Goal: Information Seeking & Learning: Understand process/instructions

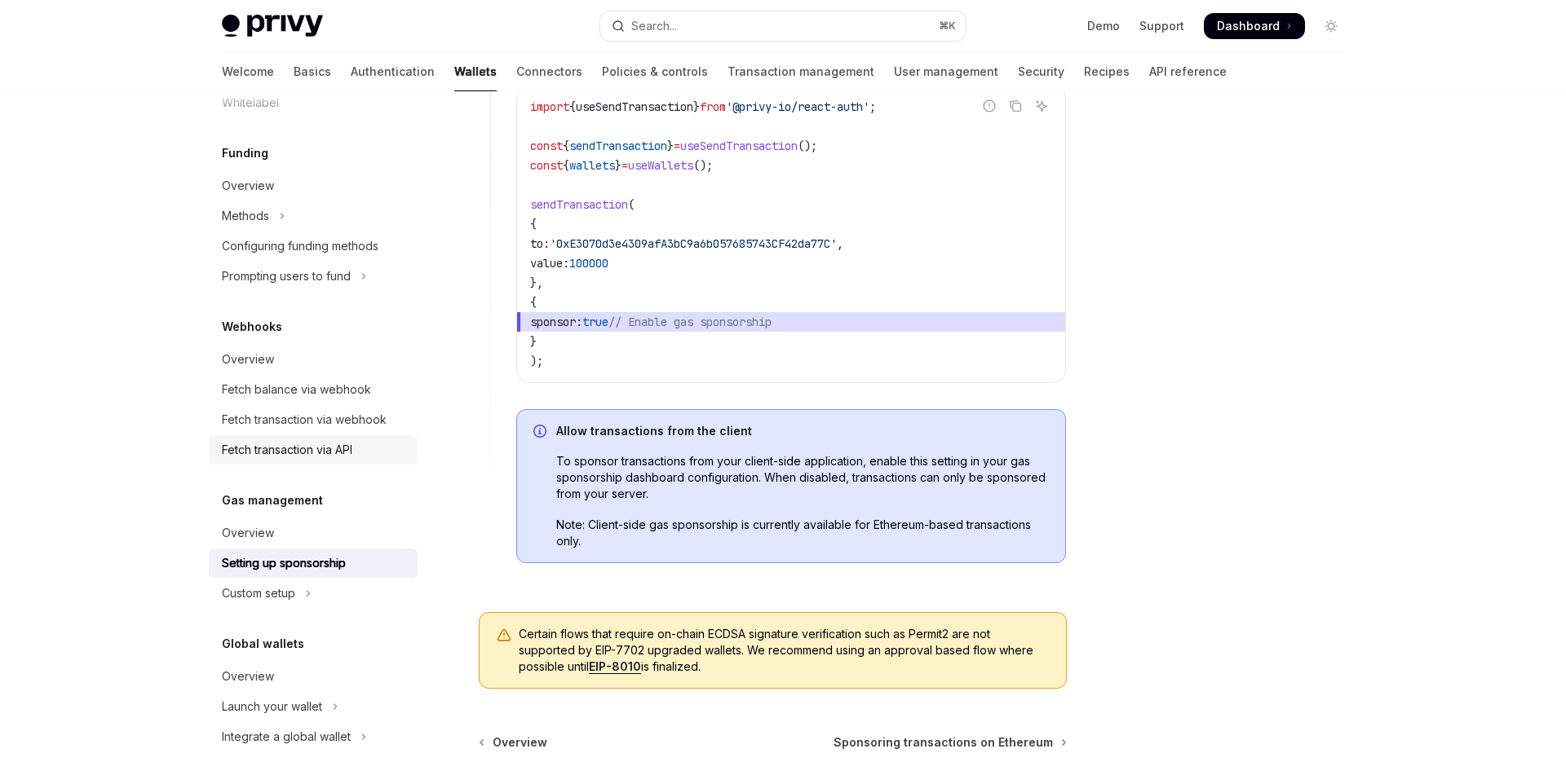
scroll to position [1155, 0]
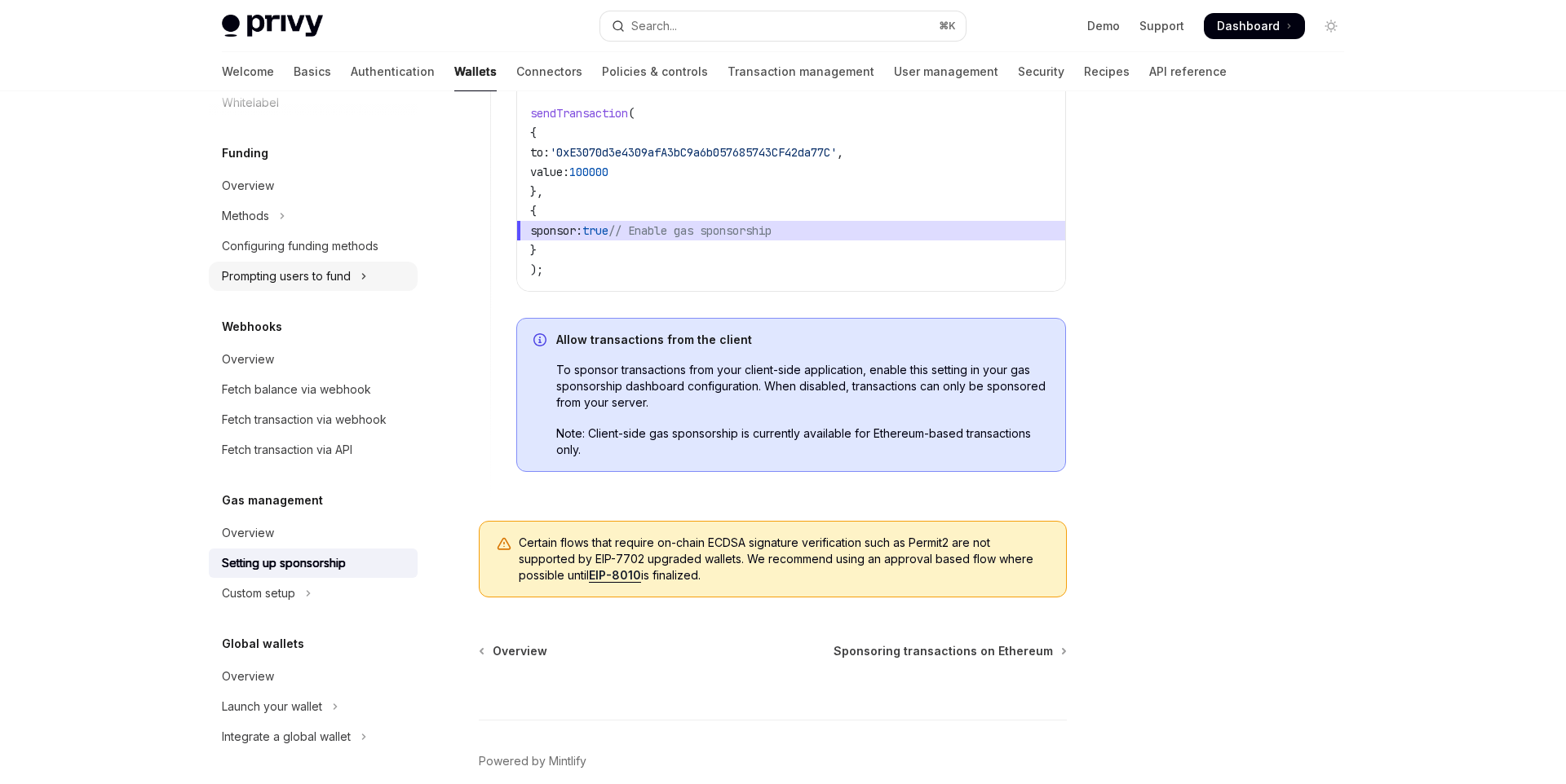
click at [345, 281] on div "Prompting users to fund" at bounding box center [286, 276] width 128 height 20
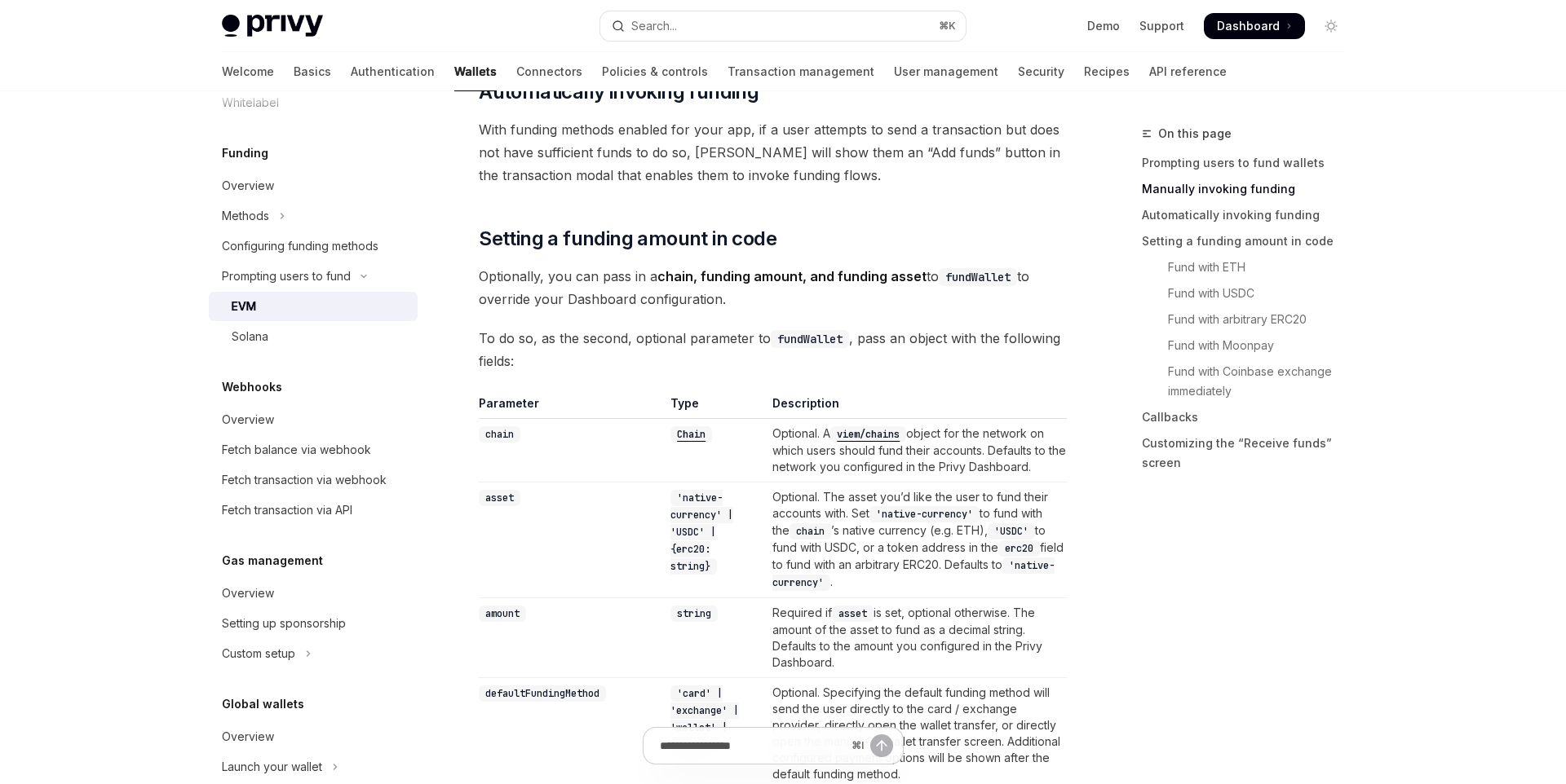
scroll to position [1620, 0]
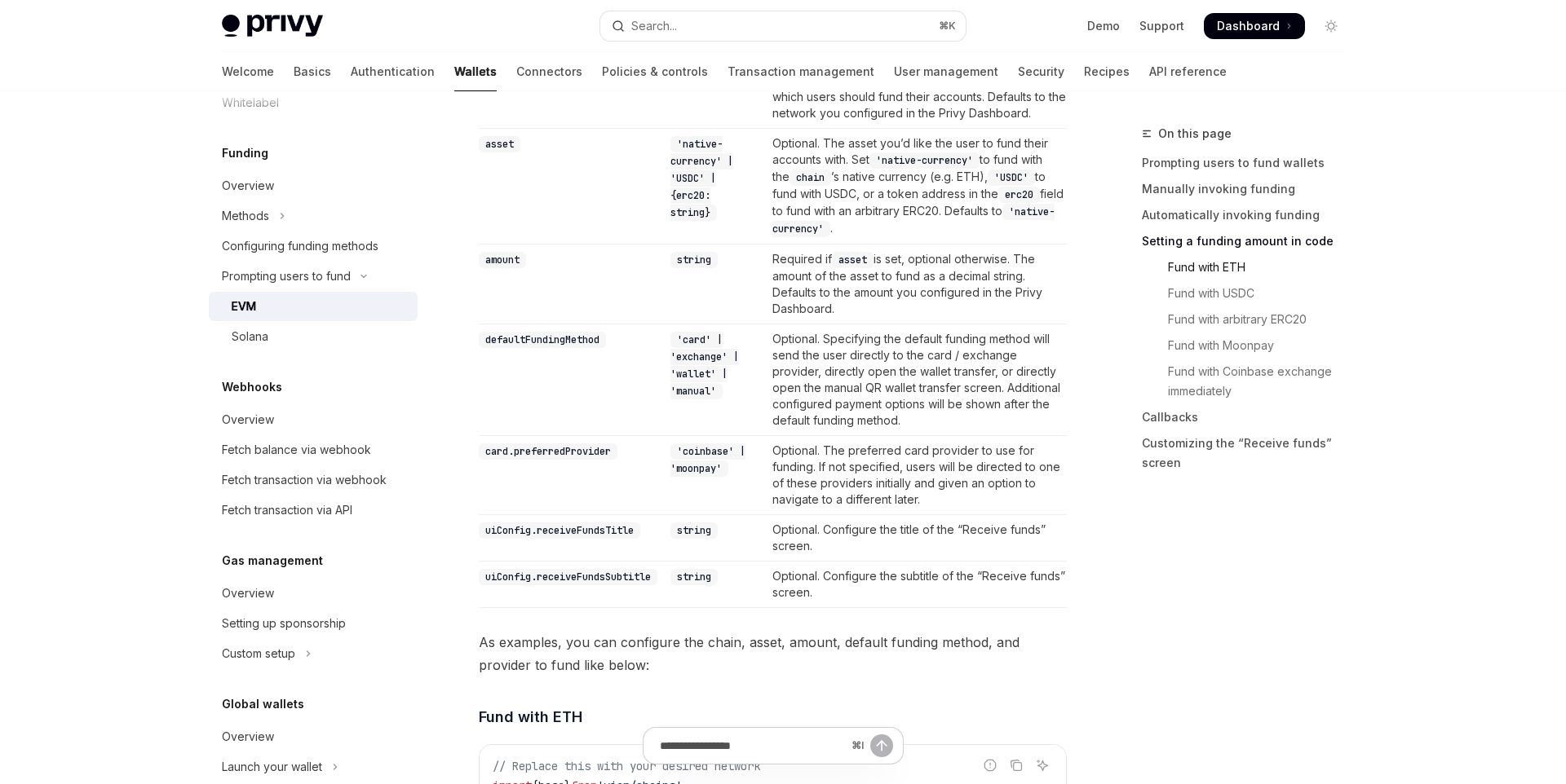
click at [1245, 260] on link "Fund with ETH" at bounding box center [1248, 267] width 215 height 26
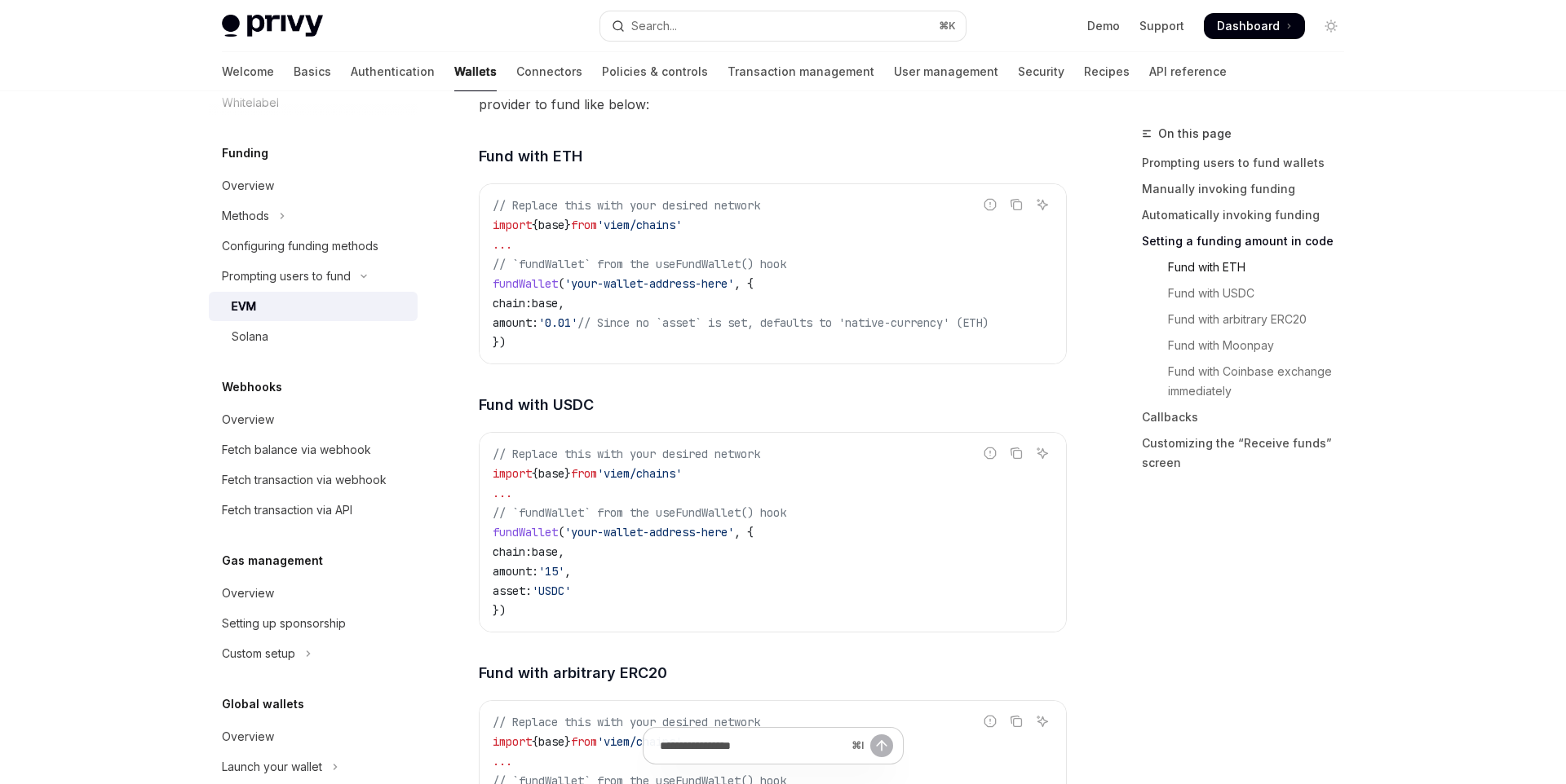
scroll to position [2201, 0]
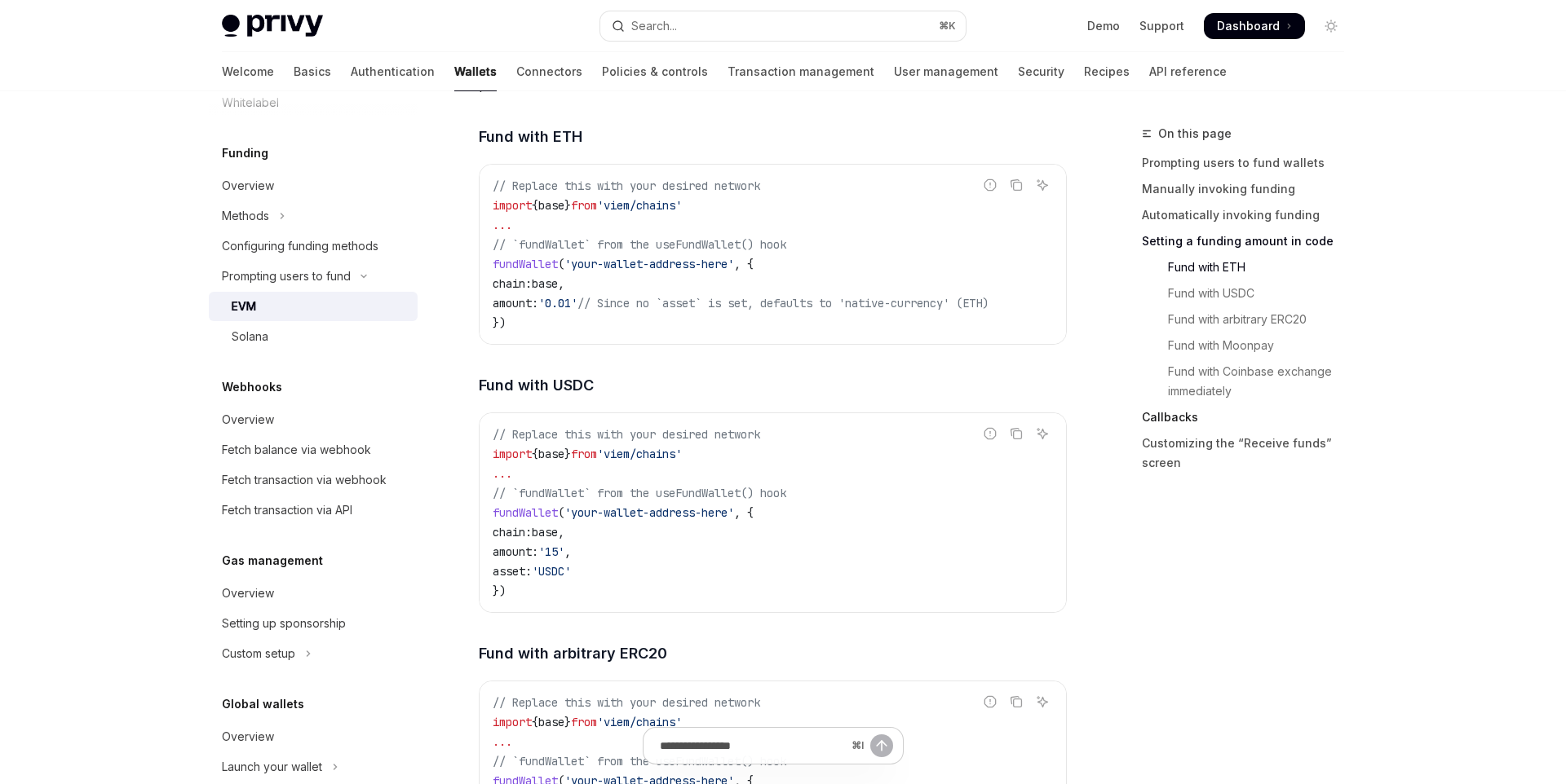
click at [1211, 420] on link "Callbacks" at bounding box center [1248, 417] width 215 height 26
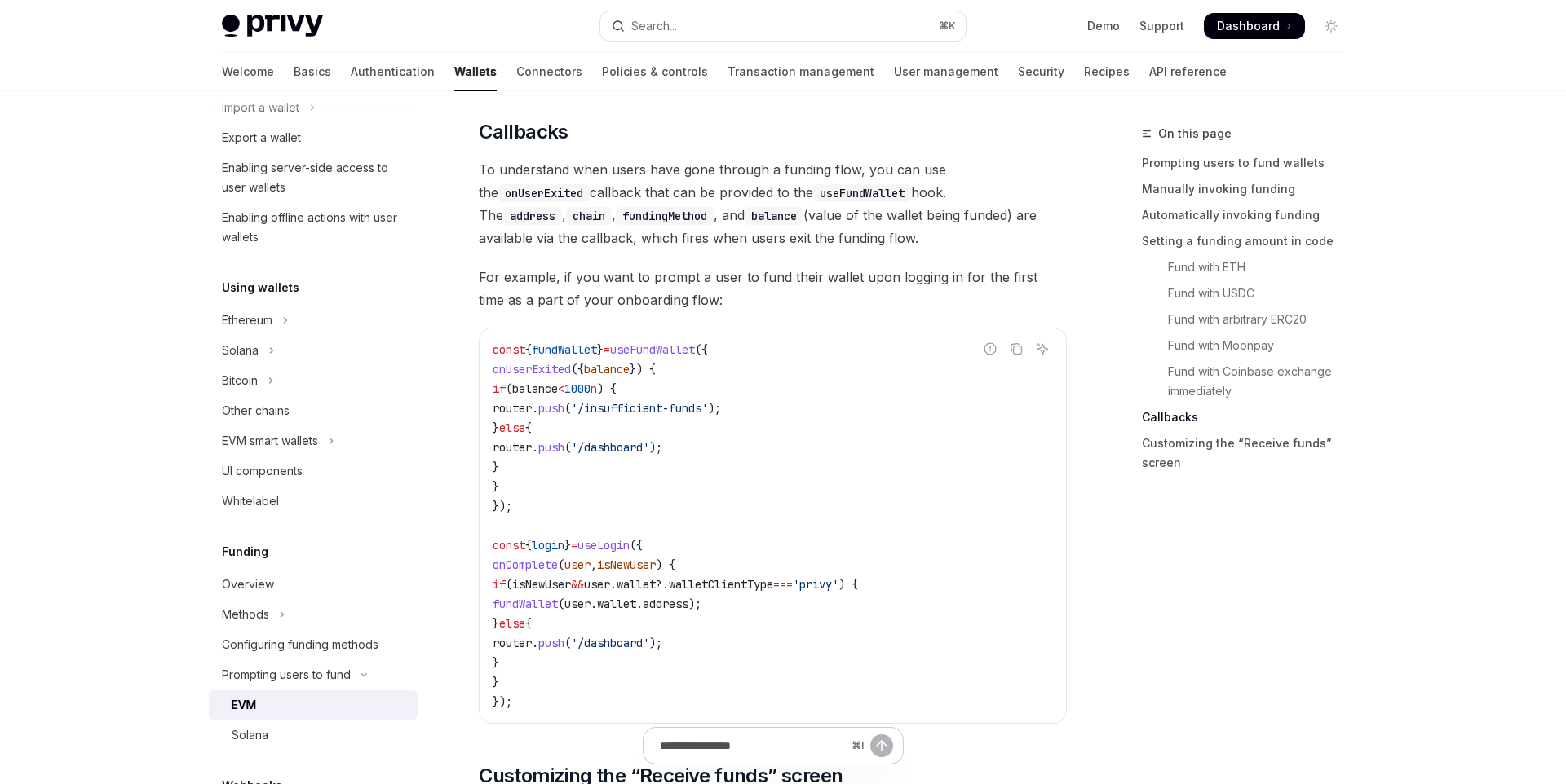
scroll to position [520, 0]
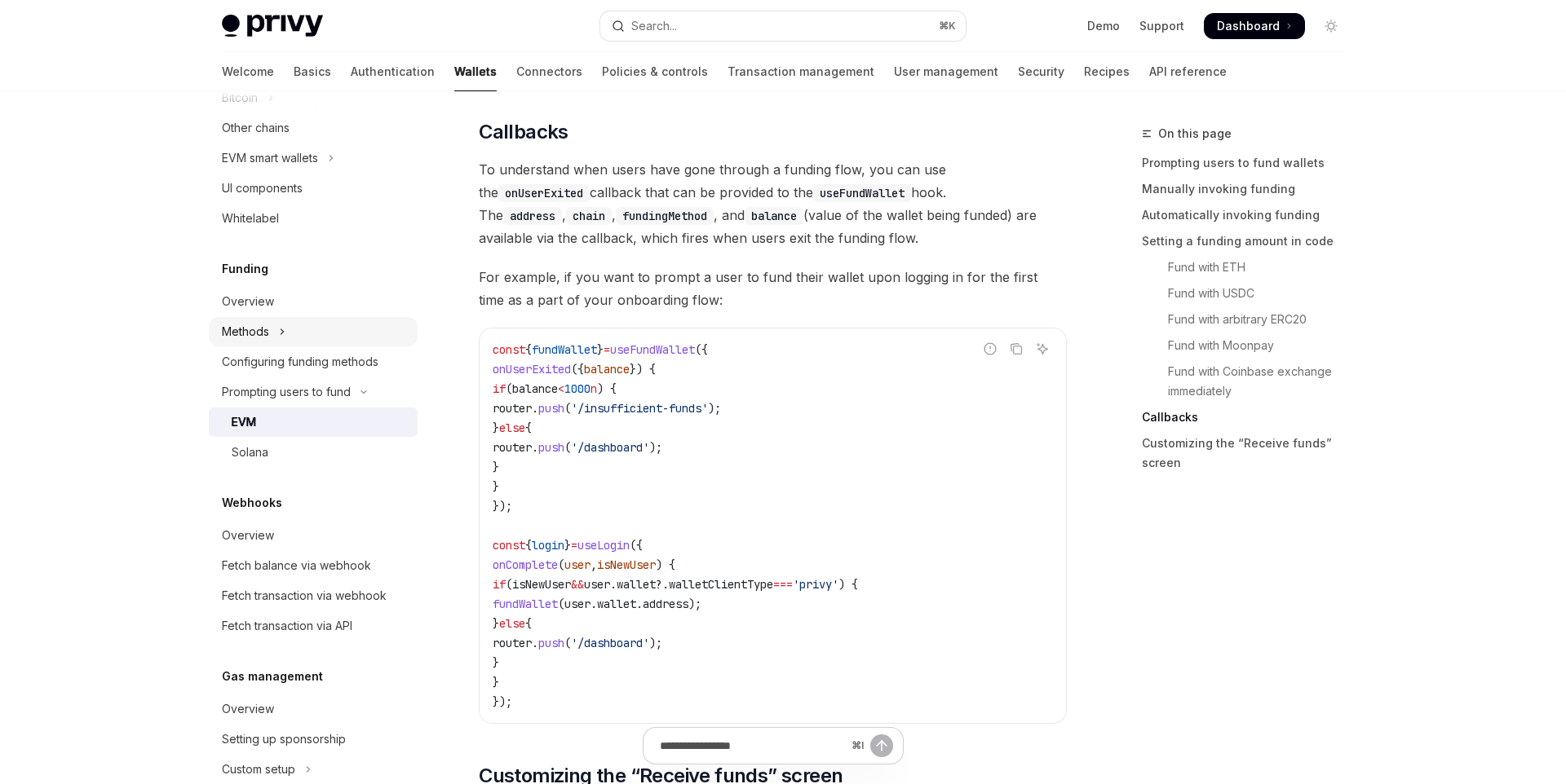
click at [318, 322] on button "Methods" at bounding box center [313, 331] width 209 height 29
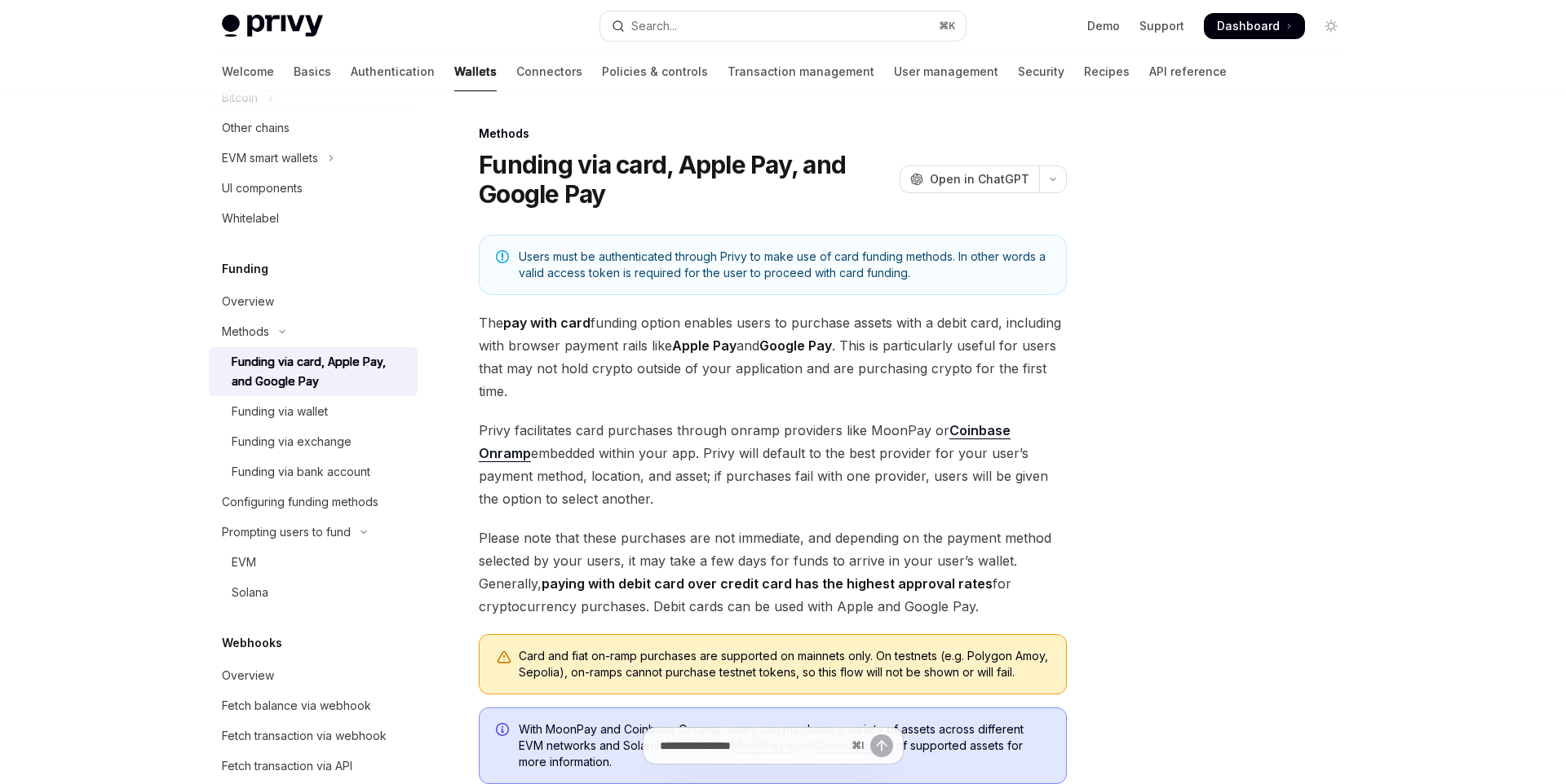
scroll to position [322, 0]
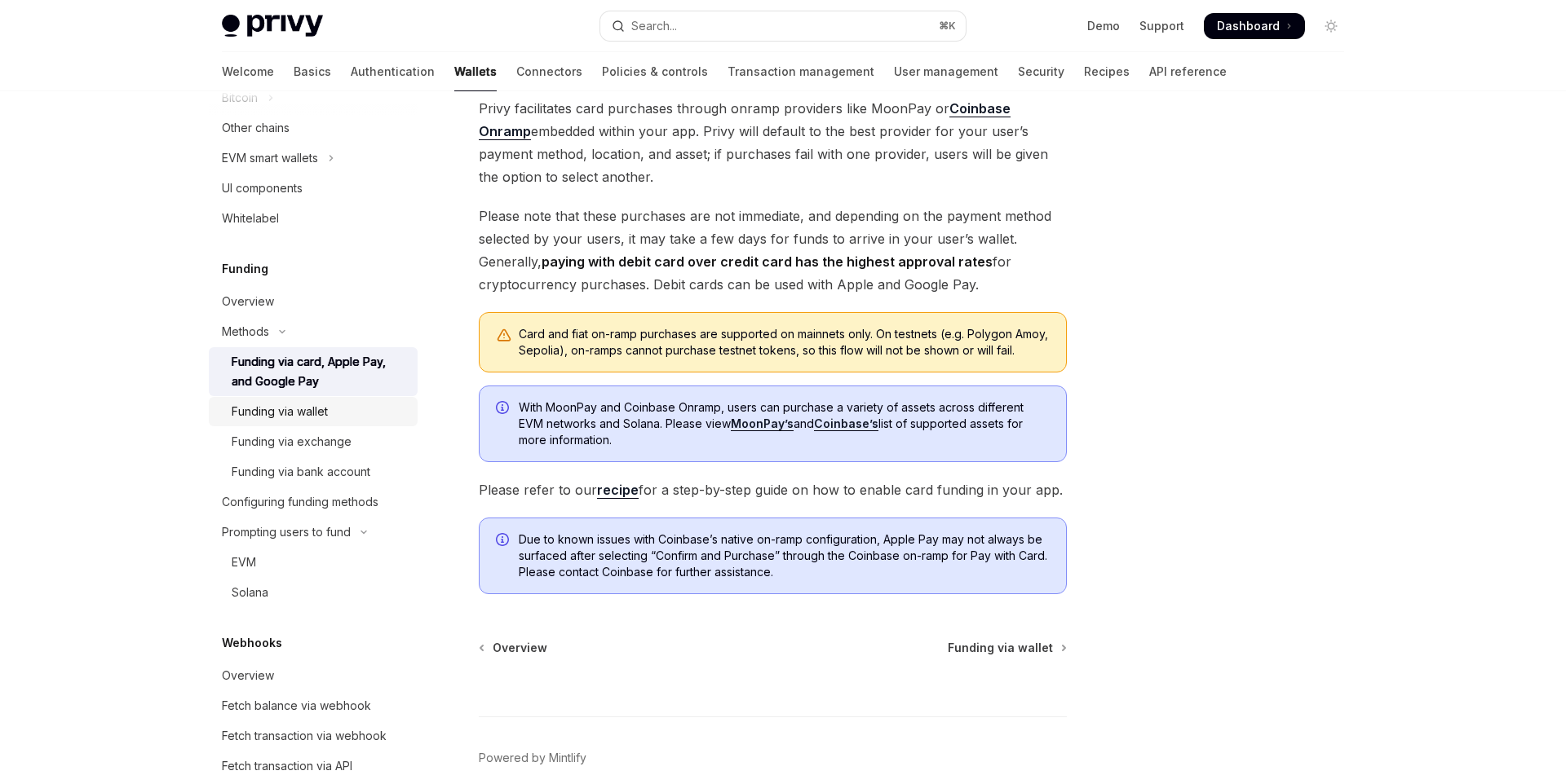
click at [346, 415] on div "Funding via wallet" at bounding box center [319, 412] width 176 height 20
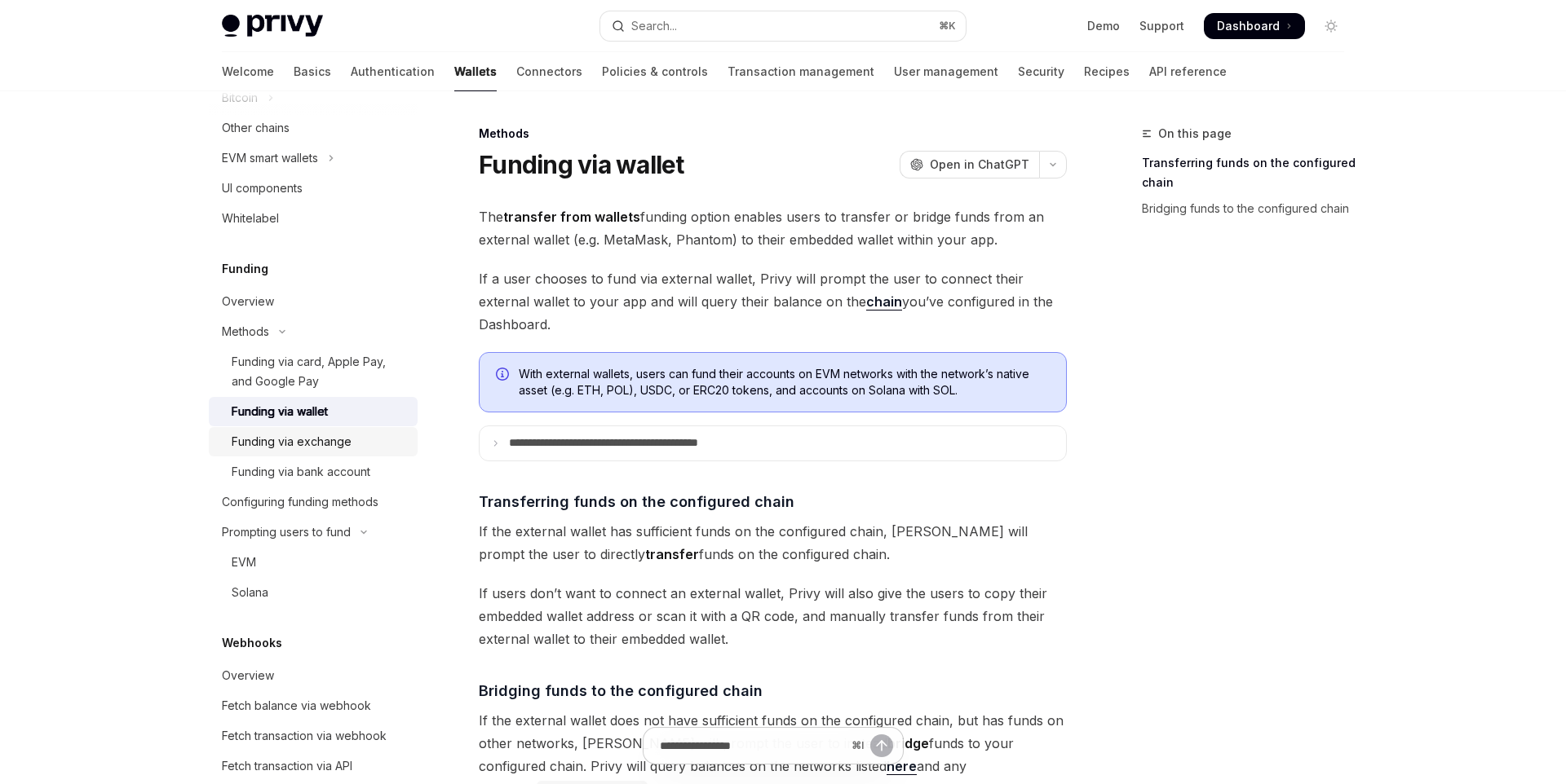
click at [350, 438] on div "Funding via exchange" at bounding box center [319, 442] width 176 height 20
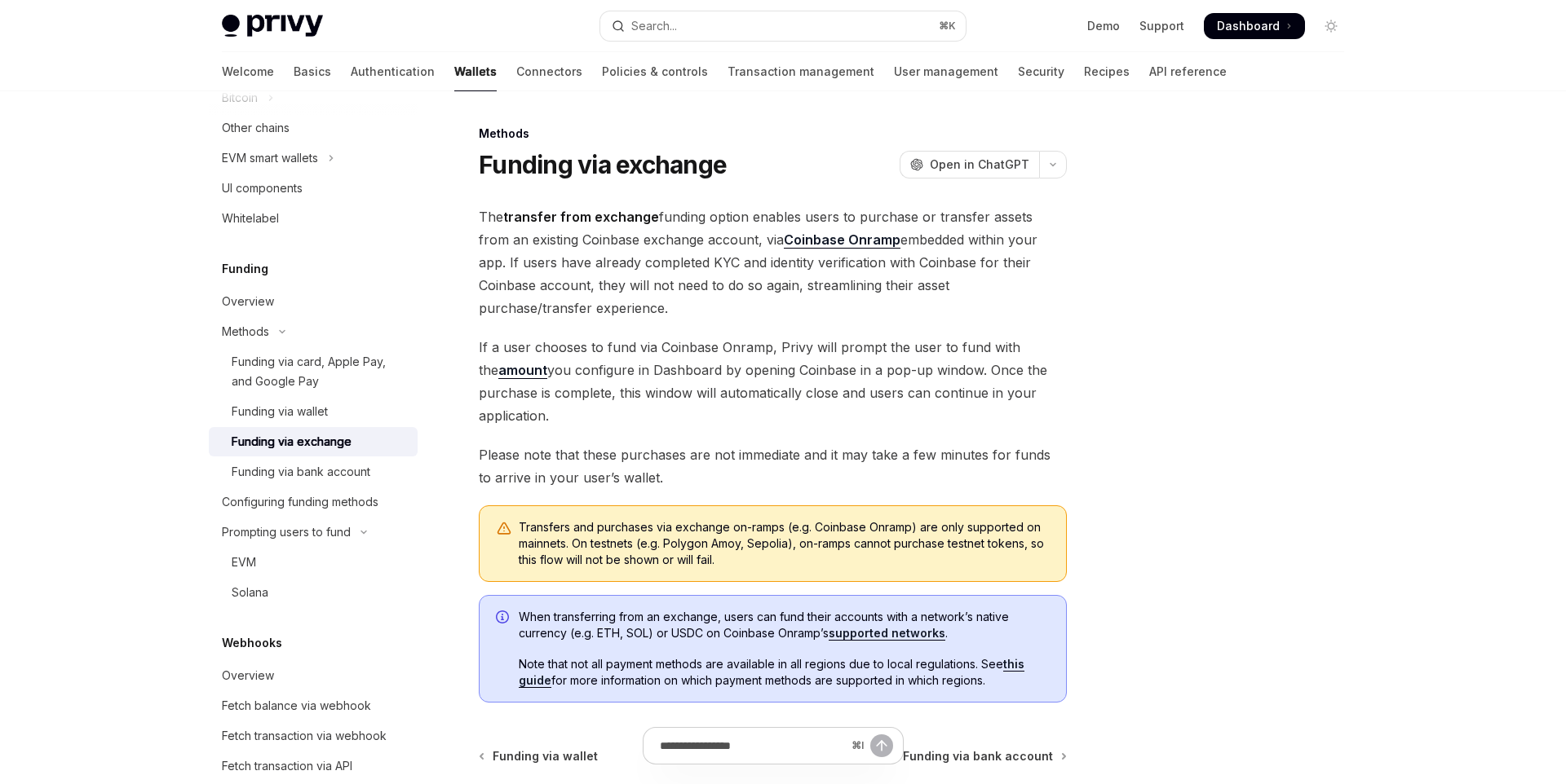
scroll to position [181, 0]
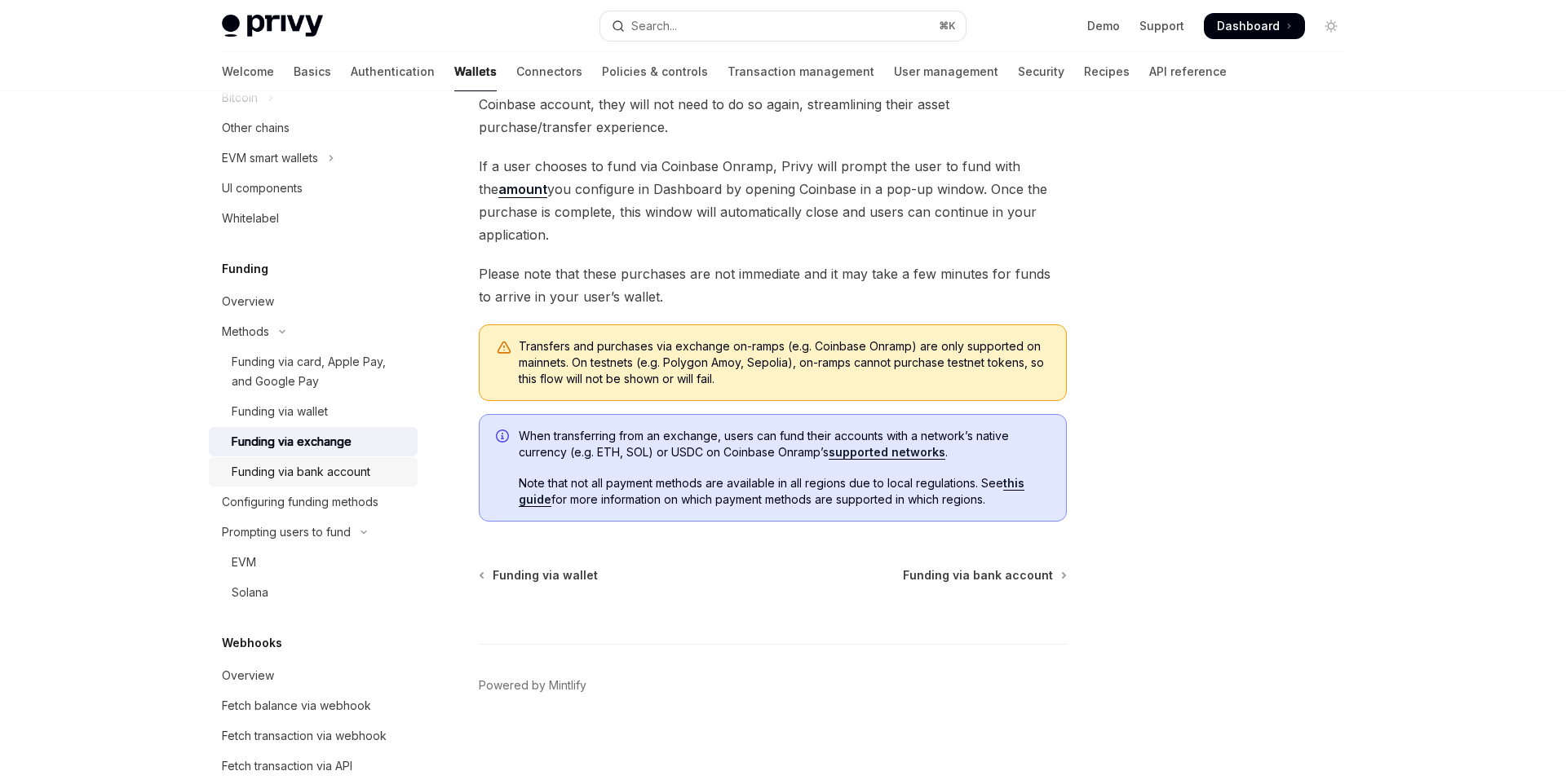
click at [359, 470] on div "Funding via bank account" at bounding box center [301, 472] width 139 height 20
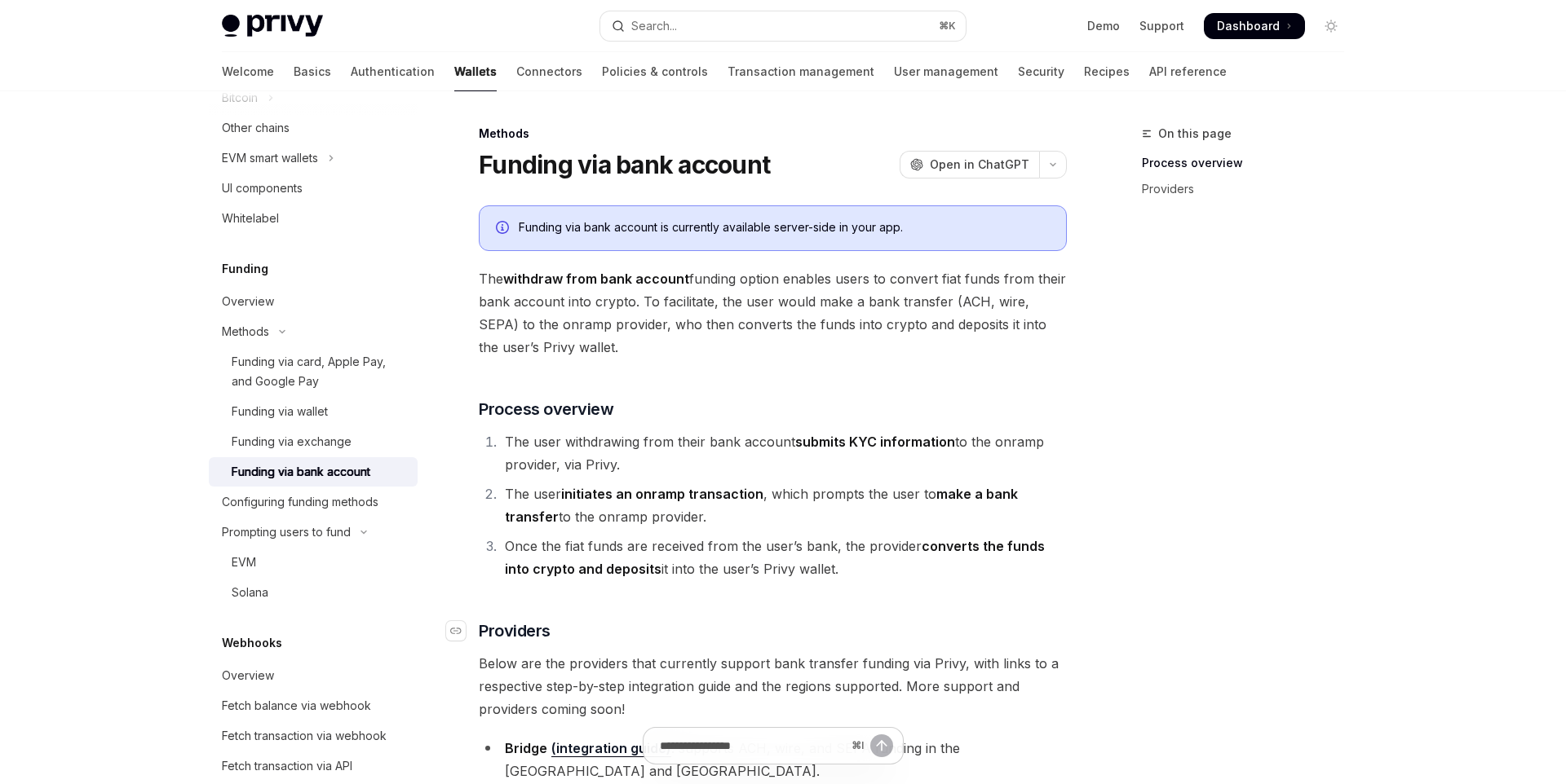
scroll to position [17, 0]
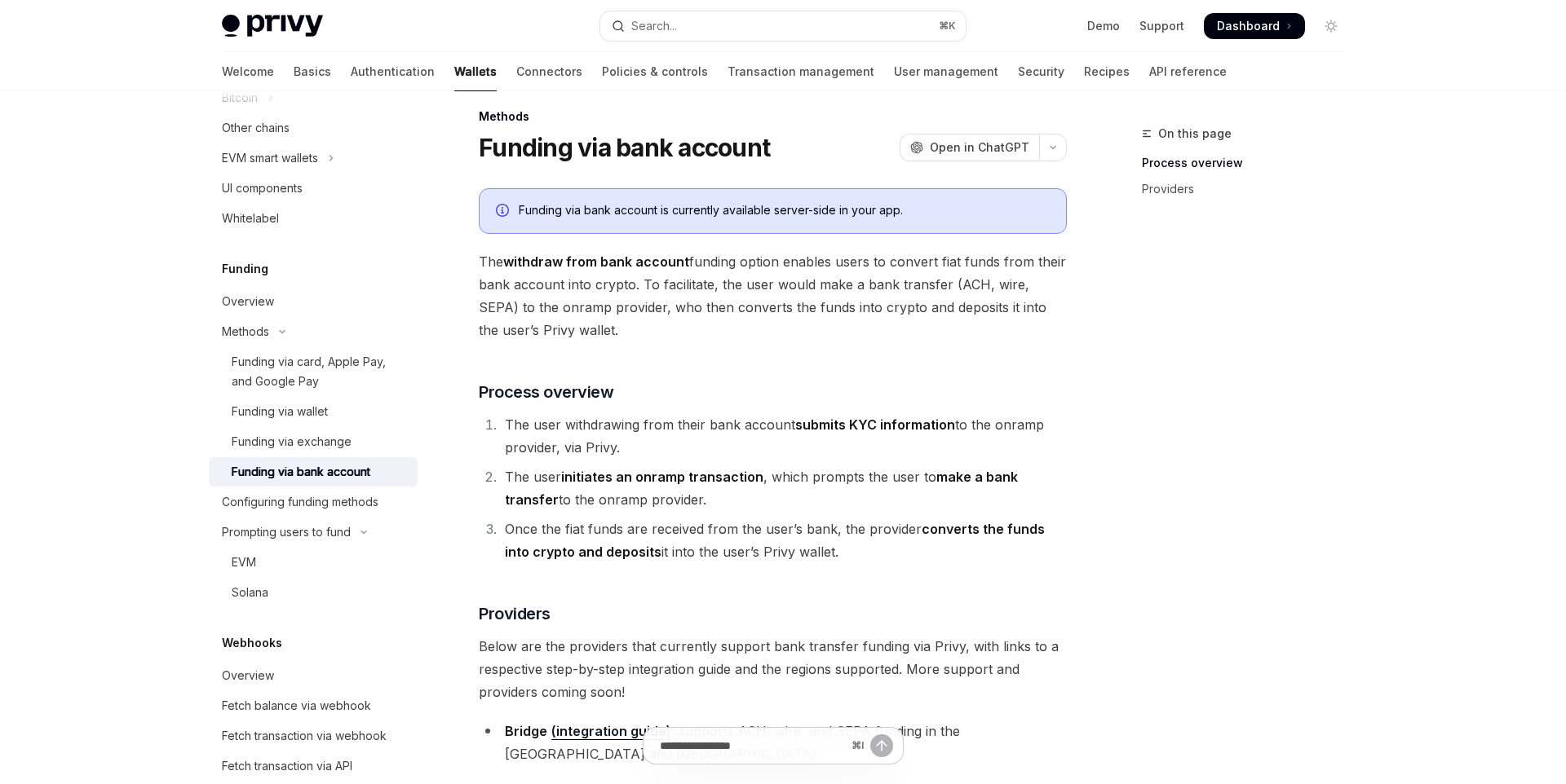
click at [870, 591] on div "Funding via bank account is currently available server-side in your app. The wi…" at bounding box center [772, 477] width 588 height 577
click at [896, 593] on div "Funding via bank account is currently available server-side in your app. The wi…" at bounding box center [772, 477] width 588 height 577
click at [926, 577] on div "Funding via bank account is currently available server-side in your app. The wi…" at bounding box center [772, 477] width 588 height 577
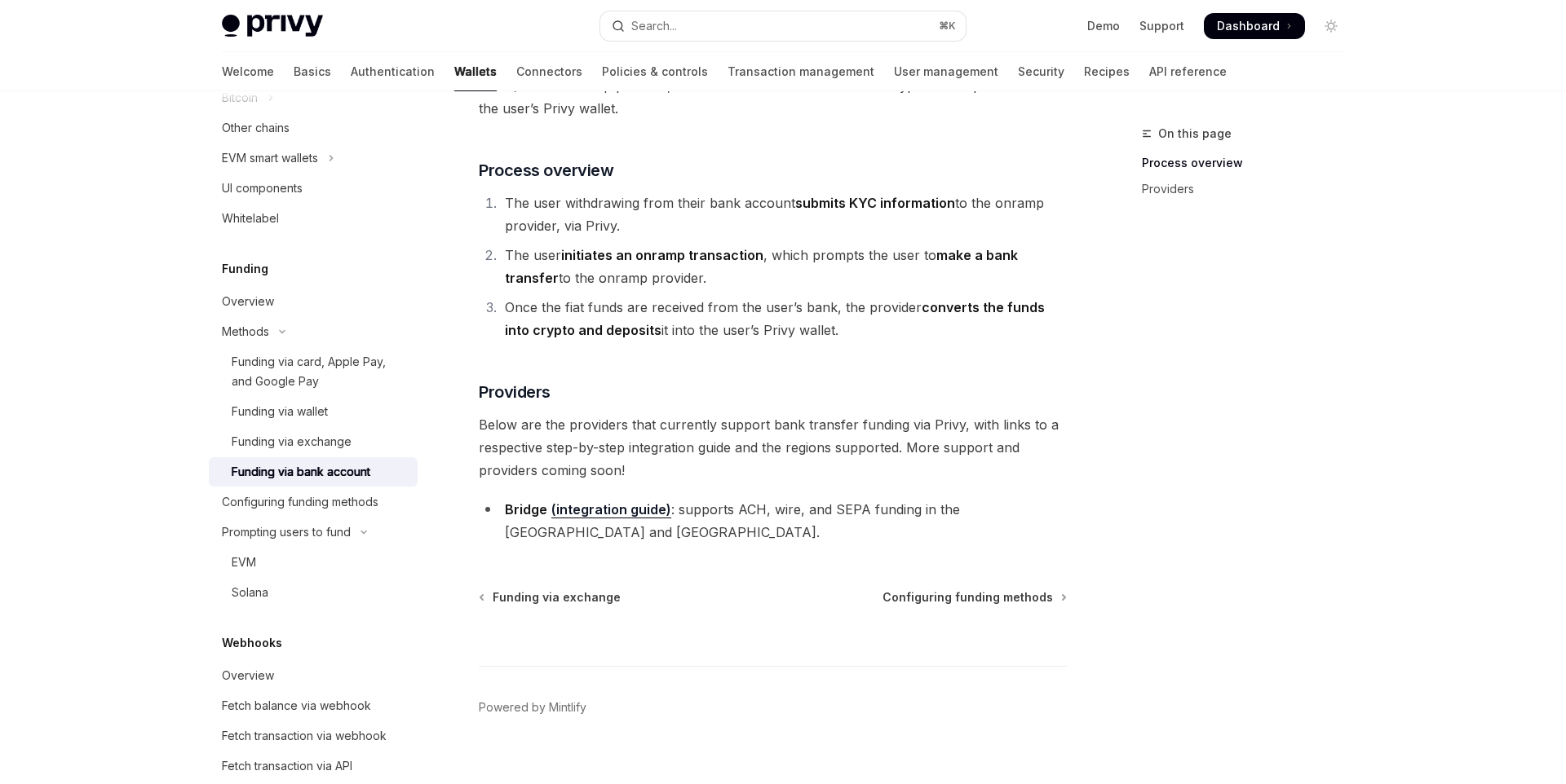
click at [814, 590] on div "Funding via exchange Configuring funding methods" at bounding box center [772, 597] width 588 height 16
click at [291, 306] on div "Overview" at bounding box center [314, 301] width 186 height 20
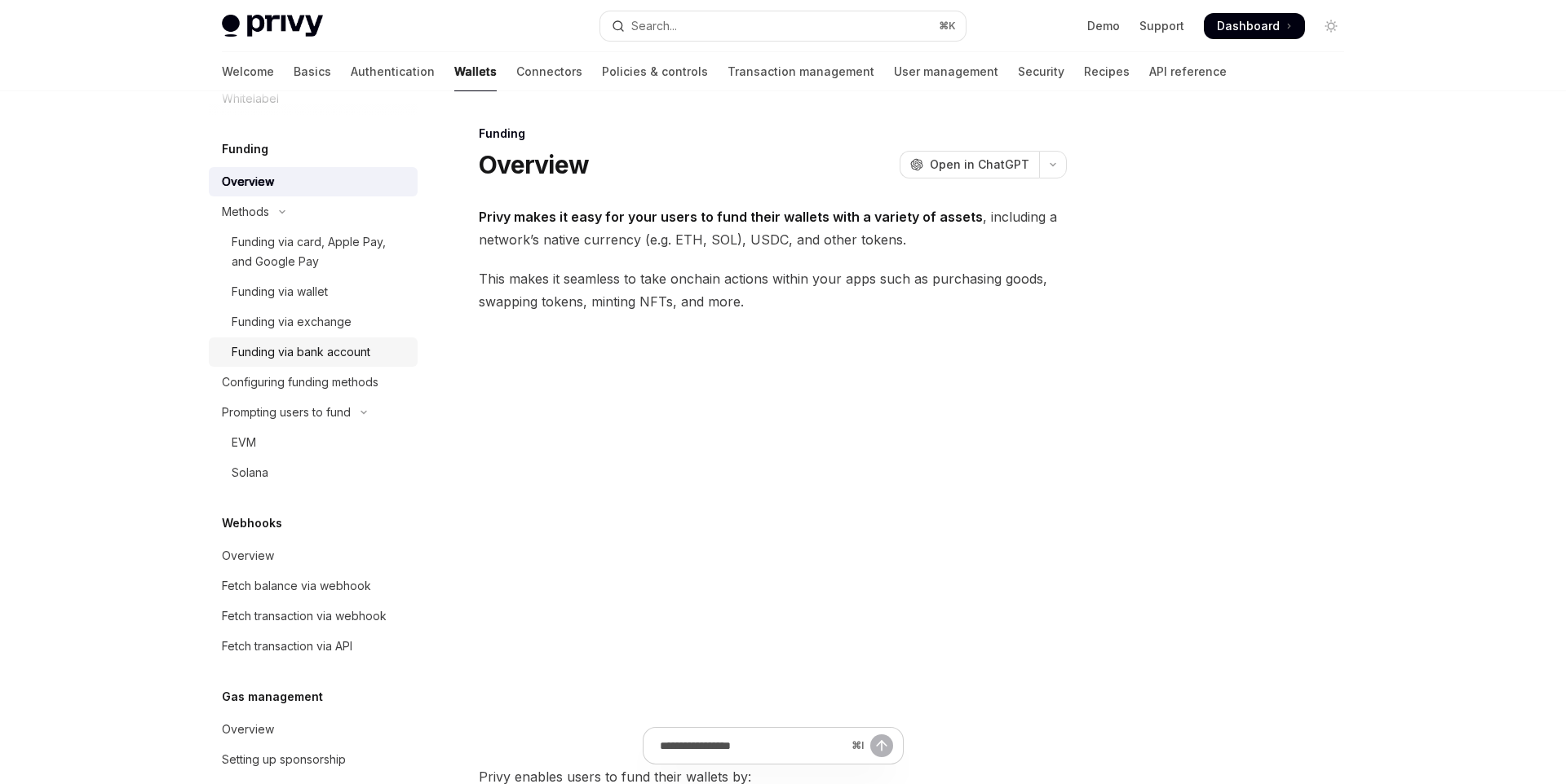
scroll to position [778, 0]
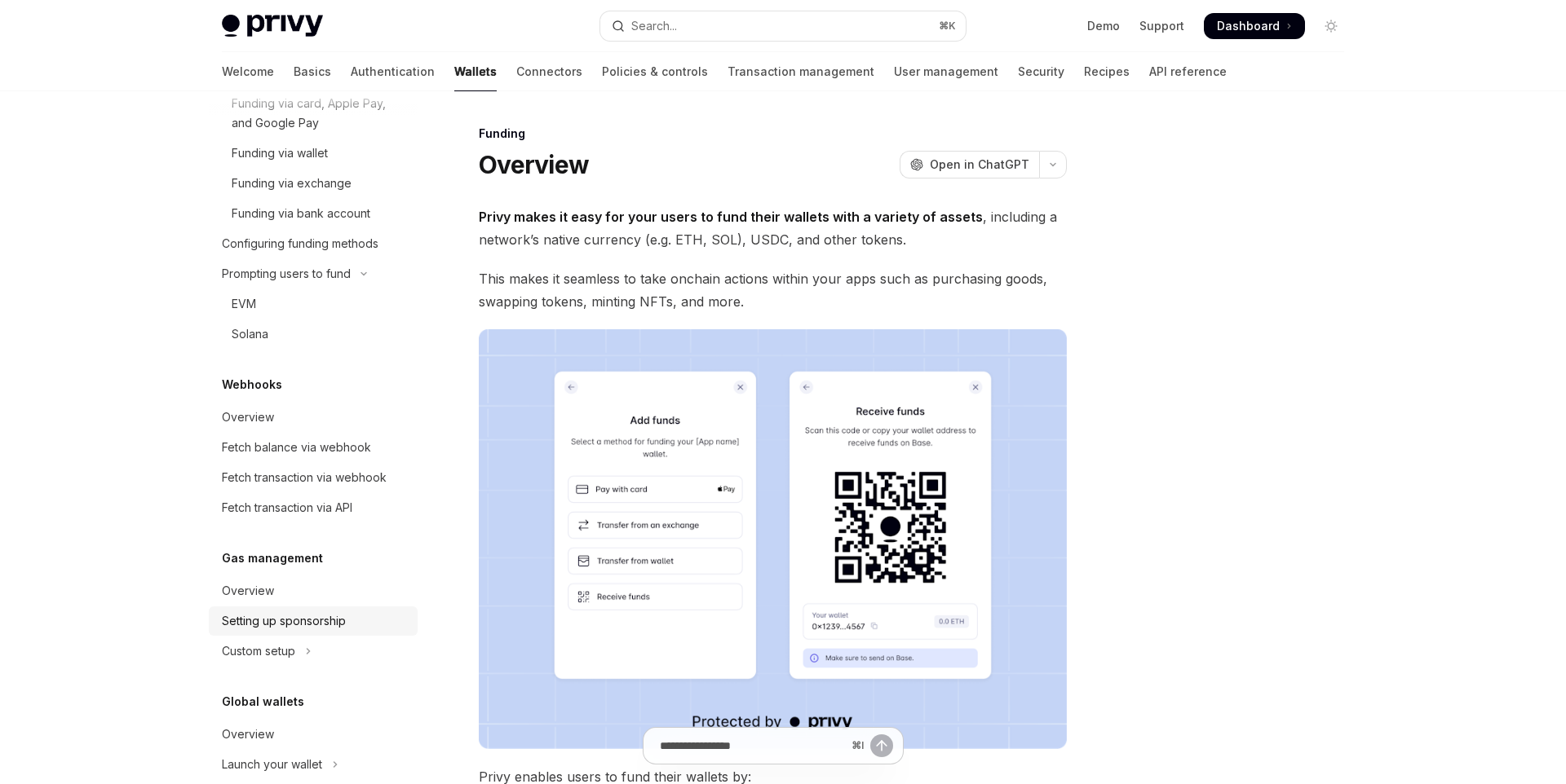
click at [301, 615] on div "Setting up sponsorship" at bounding box center [283, 621] width 124 height 20
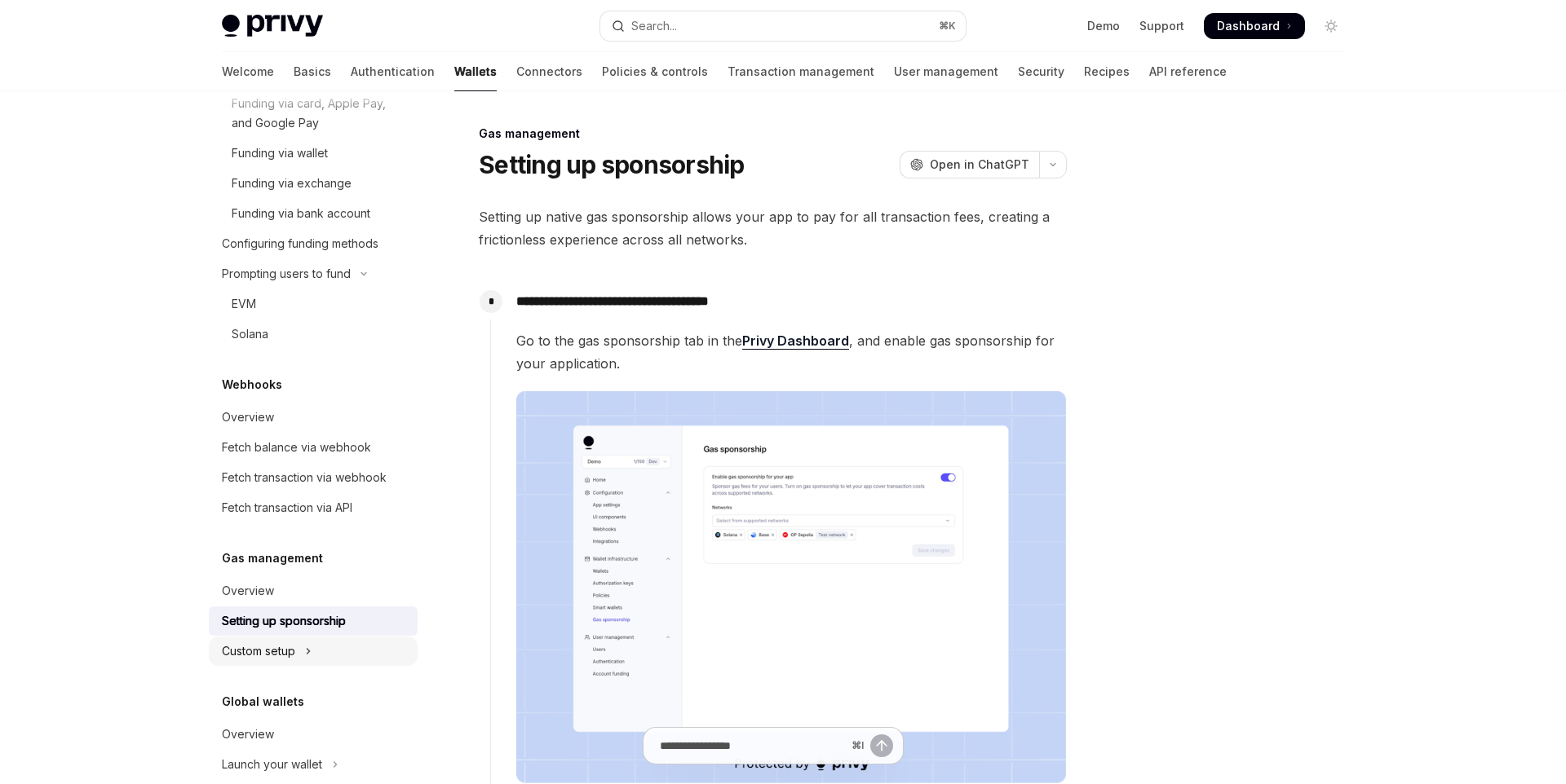
type textarea "*"
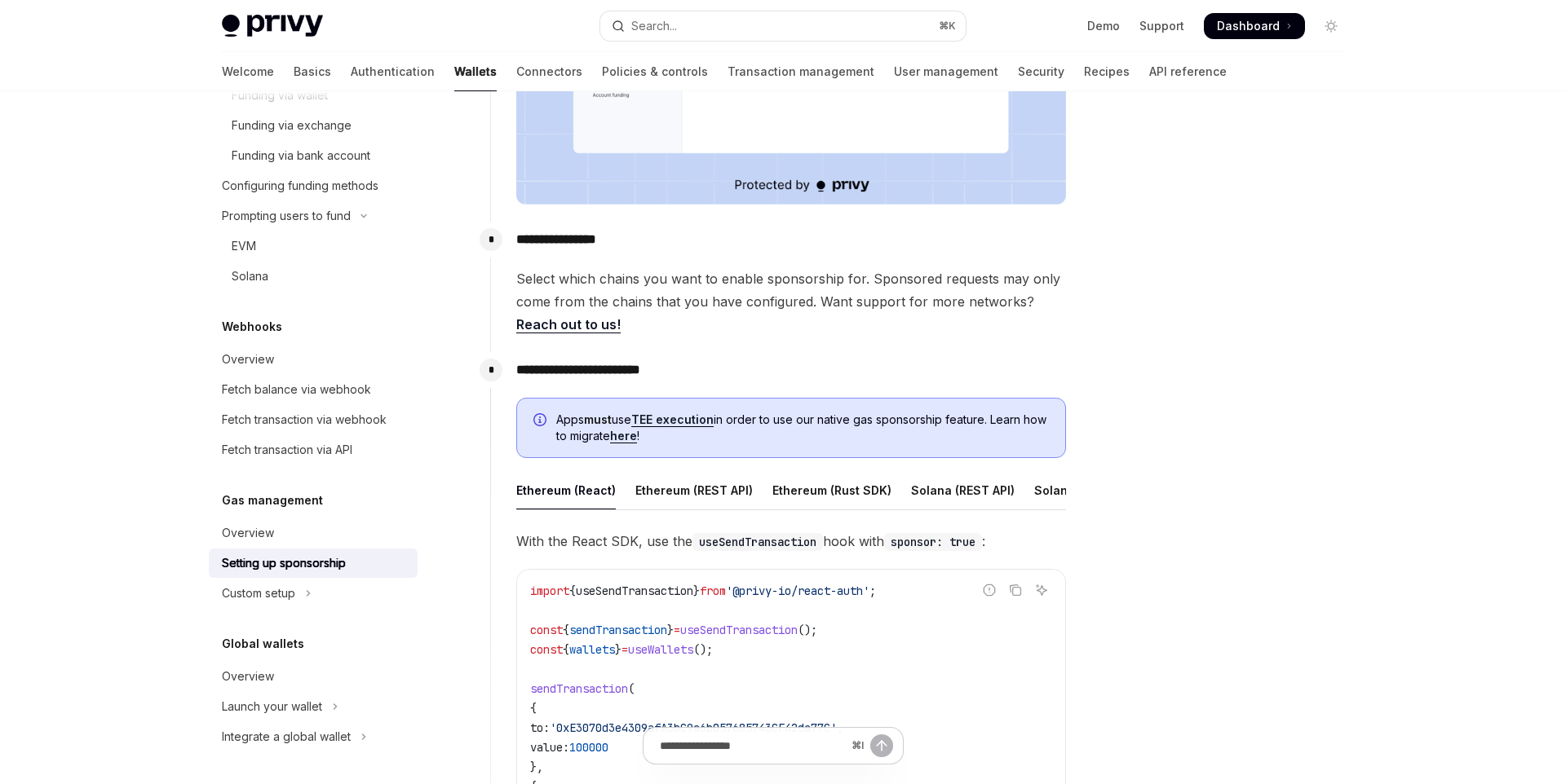
scroll to position [566, 0]
